Goal: Find specific page/section: Find specific page/section

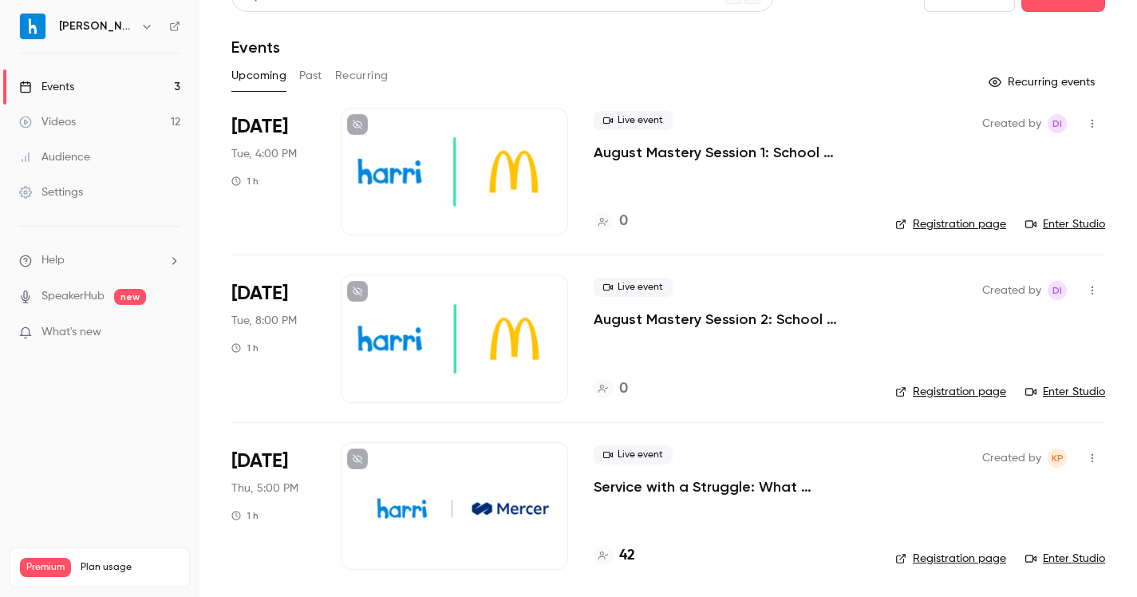
scroll to position [31, 0]
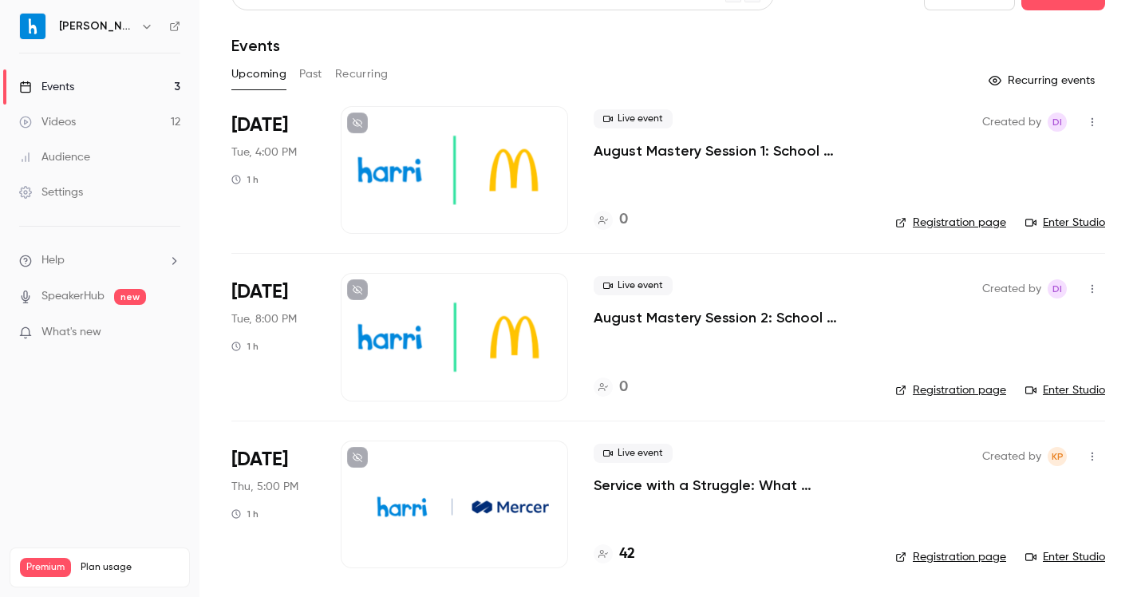
click at [643, 486] on p "Service with a Struggle: What Hospitality Can Teach Us About Supporting Frontli…" at bounding box center [732, 484] width 276 height 19
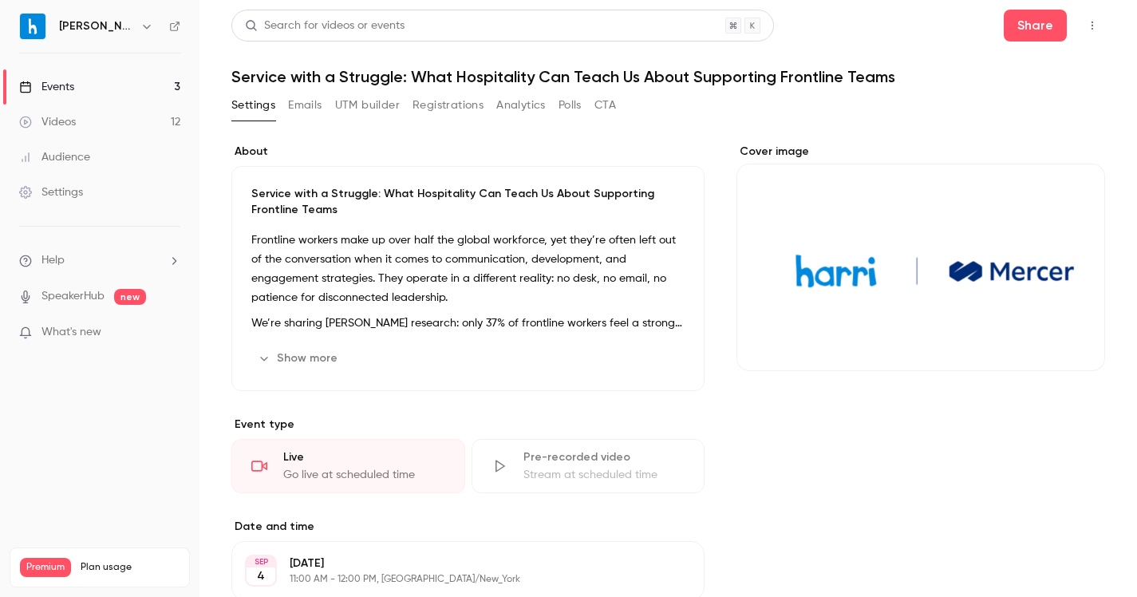
click at [435, 121] on div "Settings Emails UTM builder Registrations Analytics Polls CTA" at bounding box center [423, 109] width 385 height 32
click at [442, 98] on button "Registrations" at bounding box center [447, 106] width 71 height 26
